Goal: Task Accomplishment & Management: Manage account settings

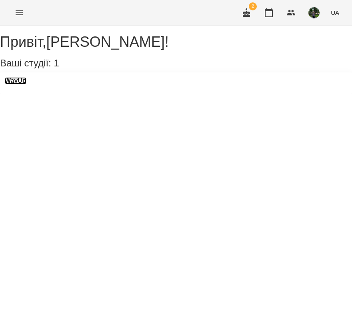
click at [26, 84] on h3 "WayUp" at bounding box center [16, 80] width 22 height 7
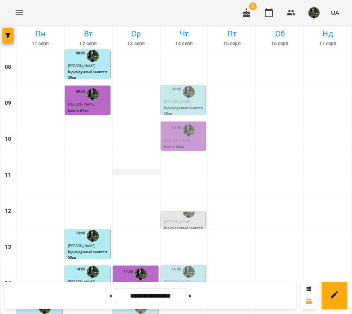
scroll to position [154, 0]
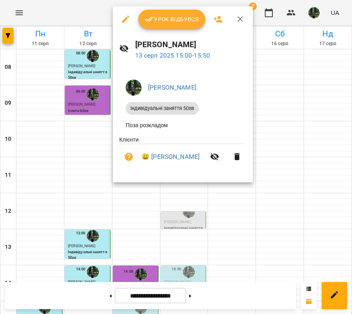
click at [182, 9] on div "Урок відбувся" at bounding box center [183, 19] width 140 height 26
click at [181, 15] on span "Урок відбувся" at bounding box center [172, 19] width 54 height 10
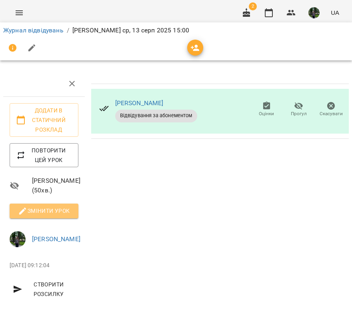
click at [37, 213] on span "Змінити урок" at bounding box center [44, 211] width 56 height 10
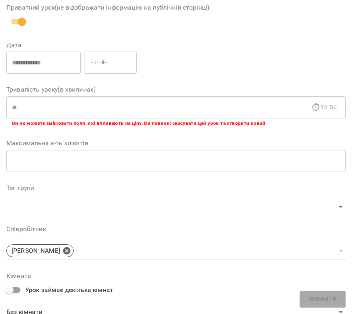
scroll to position [222, 0]
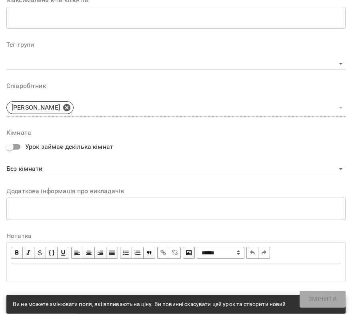
click at [52, 275] on div "Edit text" at bounding box center [176, 273] width 331 height 10
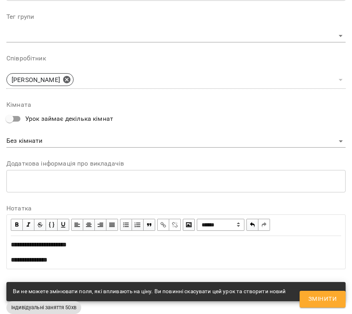
scroll to position [316, 0]
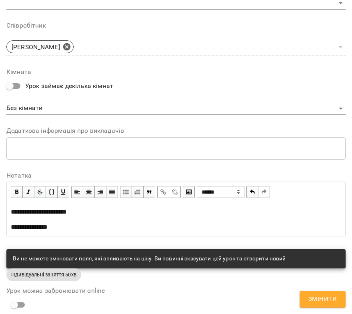
click at [315, 299] on span "Змінити" at bounding box center [323, 299] width 28 height 10
